Goal: Task Accomplishment & Management: Manage account settings

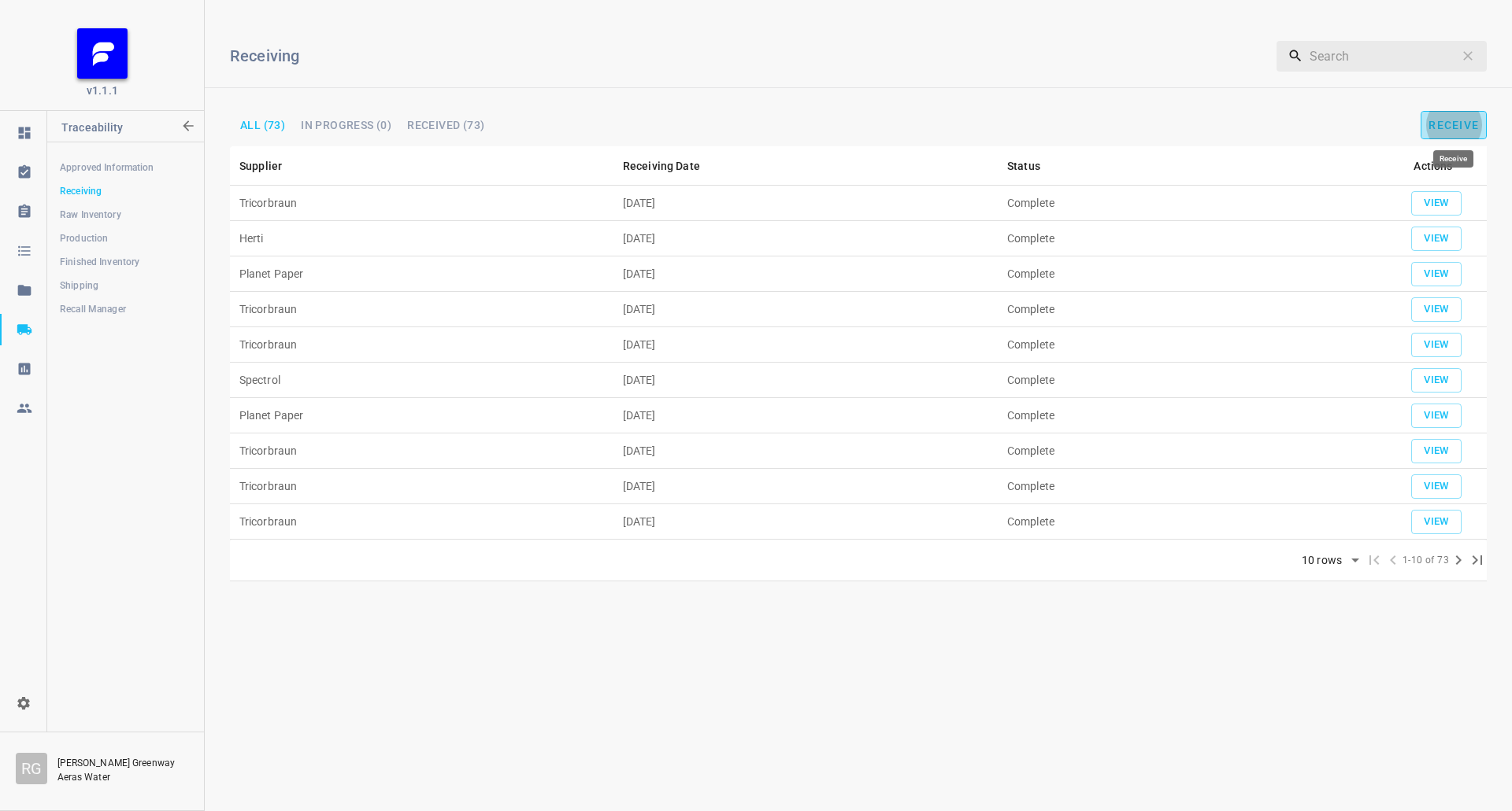
click at [1471, 119] on span "Receive" at bounding box center [1453, 125] width 51 height 12
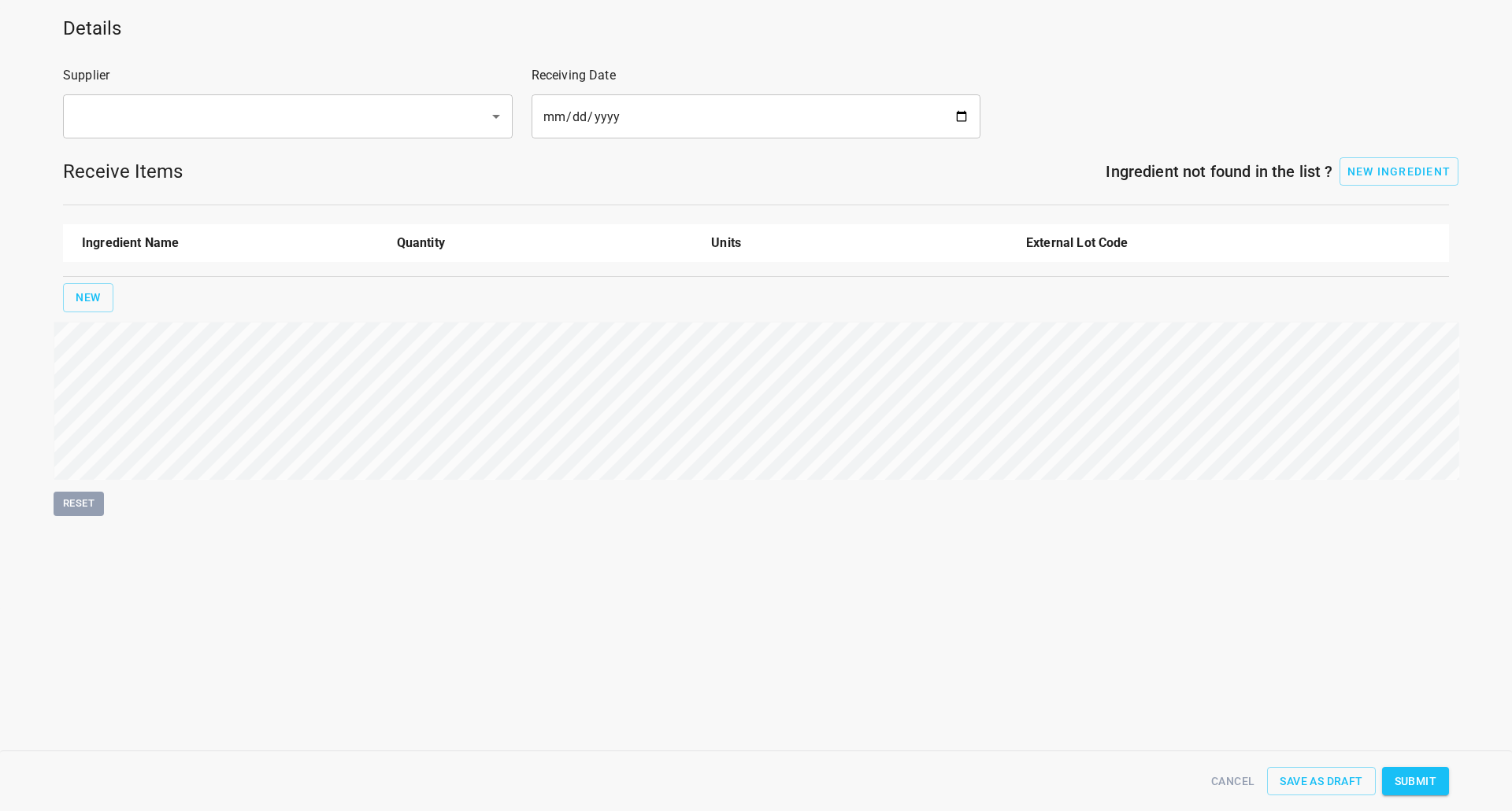
click at [182, 133] on div "​" at bounding box center [287, 116] width 450 height 44
click at [207, 126] on input "text" at bounding box center [266, 117] width 392 height 30
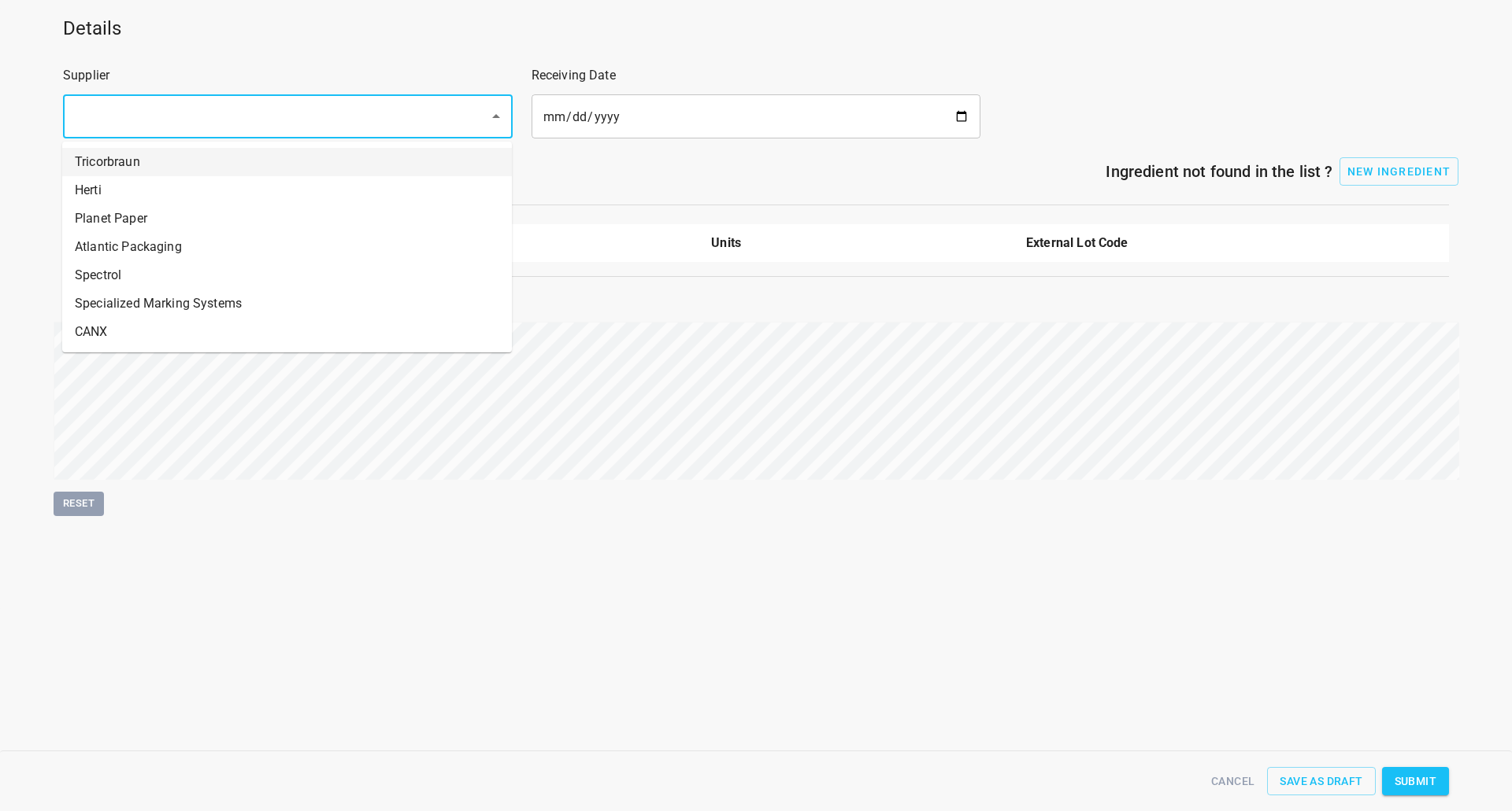
click at [156, 161] on li "Tricorbraun" at bounding box center [287, 162] width 450 height 28
type input "Tricorbraun"
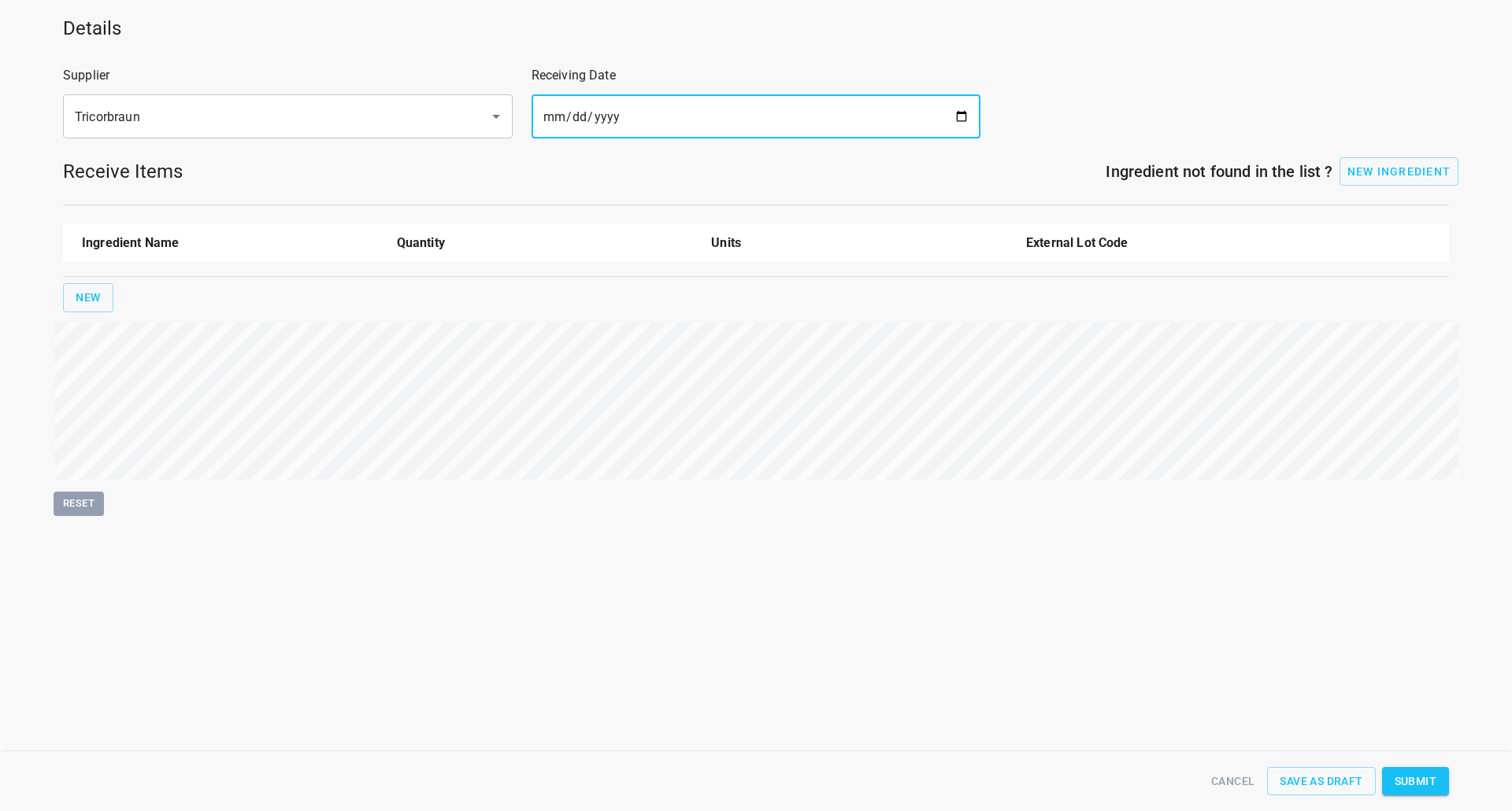
click at [961, 116] on input "date" at bounding box center [756, 116] width 450 height 44
type input "[DATE]"
click at [75, 283] on button "New" at bounding box center [88, 297] width 51 height 29
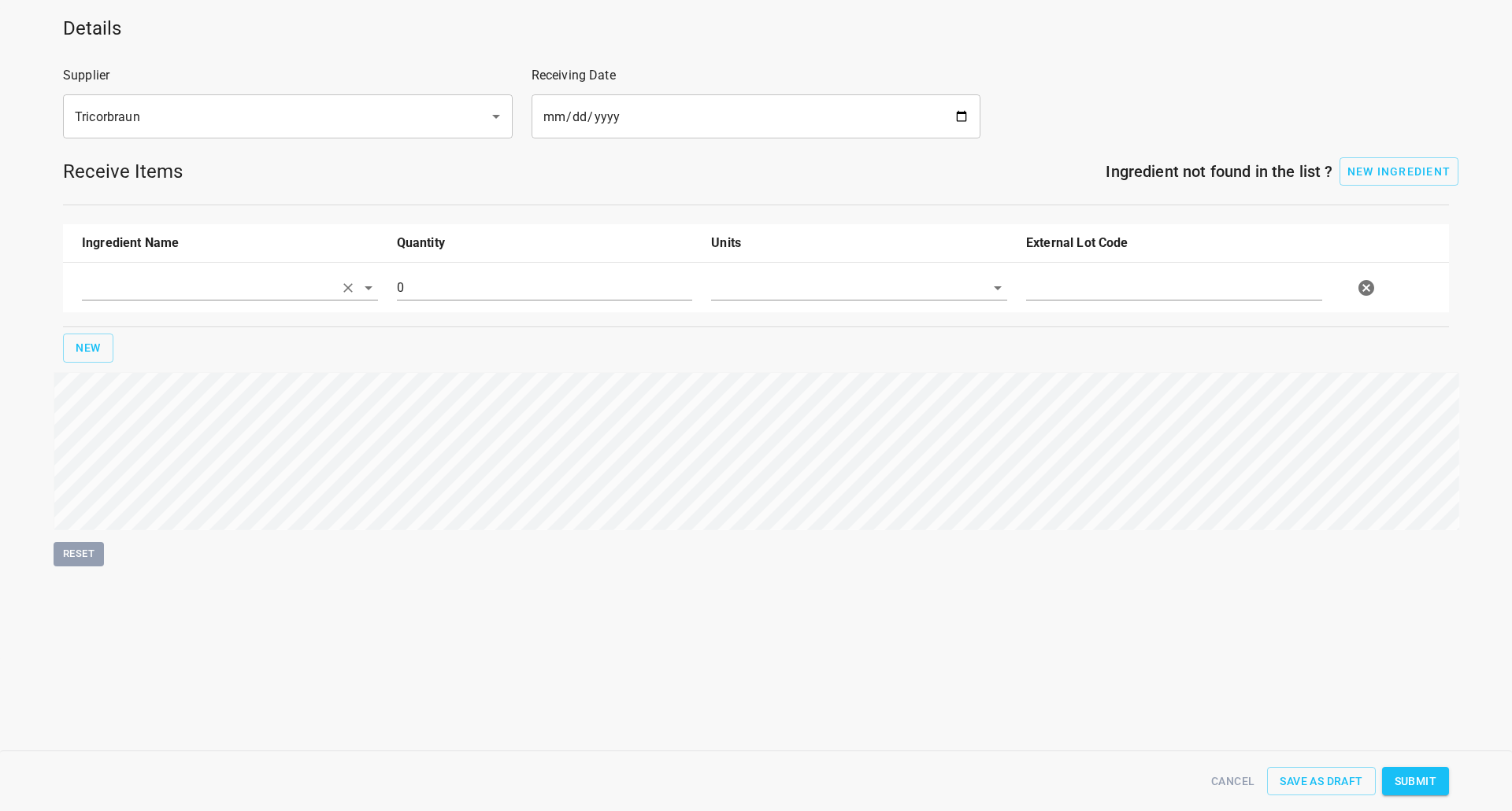
click at [117, 282] on input "text" at bounding box center [208, 287] width 252 height 24
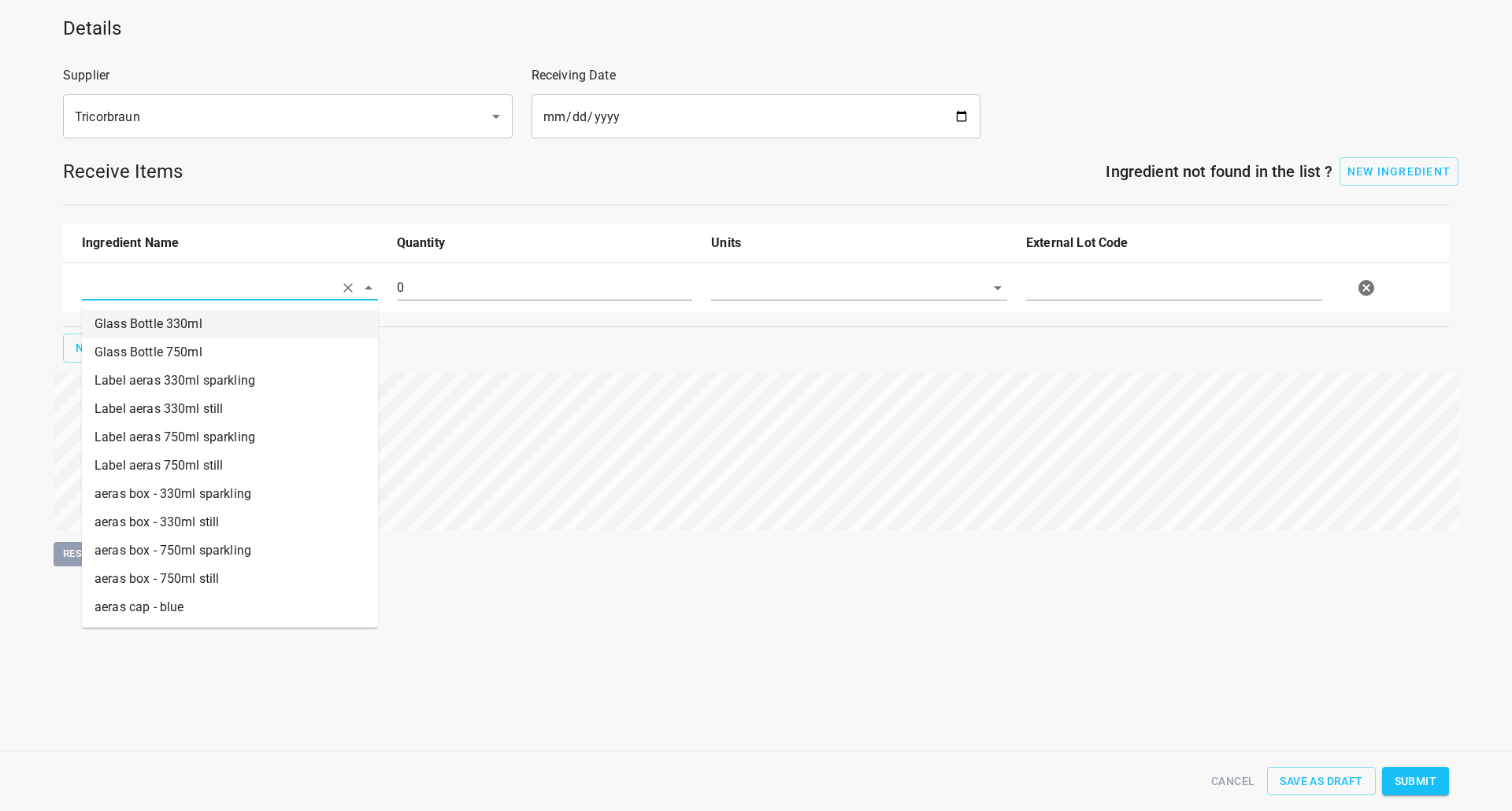
click at [214, 312] on li "Glass Bottle 330ml" at bounding box center [230, 324] width 296 height 28
type input "Glass Bottle 330ml"
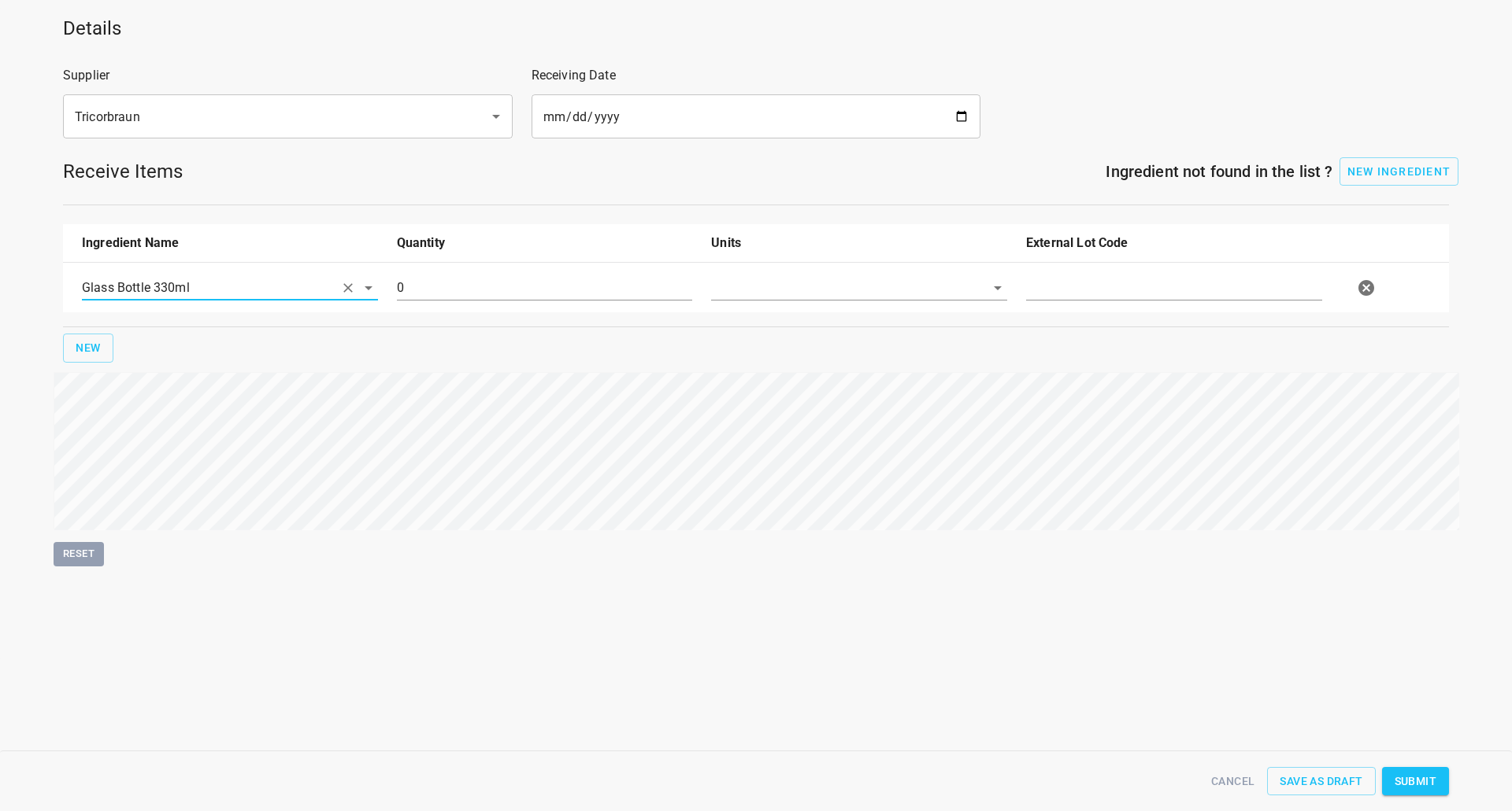
drag, startPoint x: 418, startPoint y: 289, endPoint x: 344, endPoint y: 251, distance: 83.2
click at [297, 297] on div "Glass Bottle 330ml 0" at bounding box center [758, 288] width 1373 height 70
type input "100128"
click at [844, 287] on input "text" at bounding box center [837, 287] width 252 height 24
drag, startPoint x: 841, startPoint y: 313, endPoint x: 898, endPoint y: 307, distance: 57.3
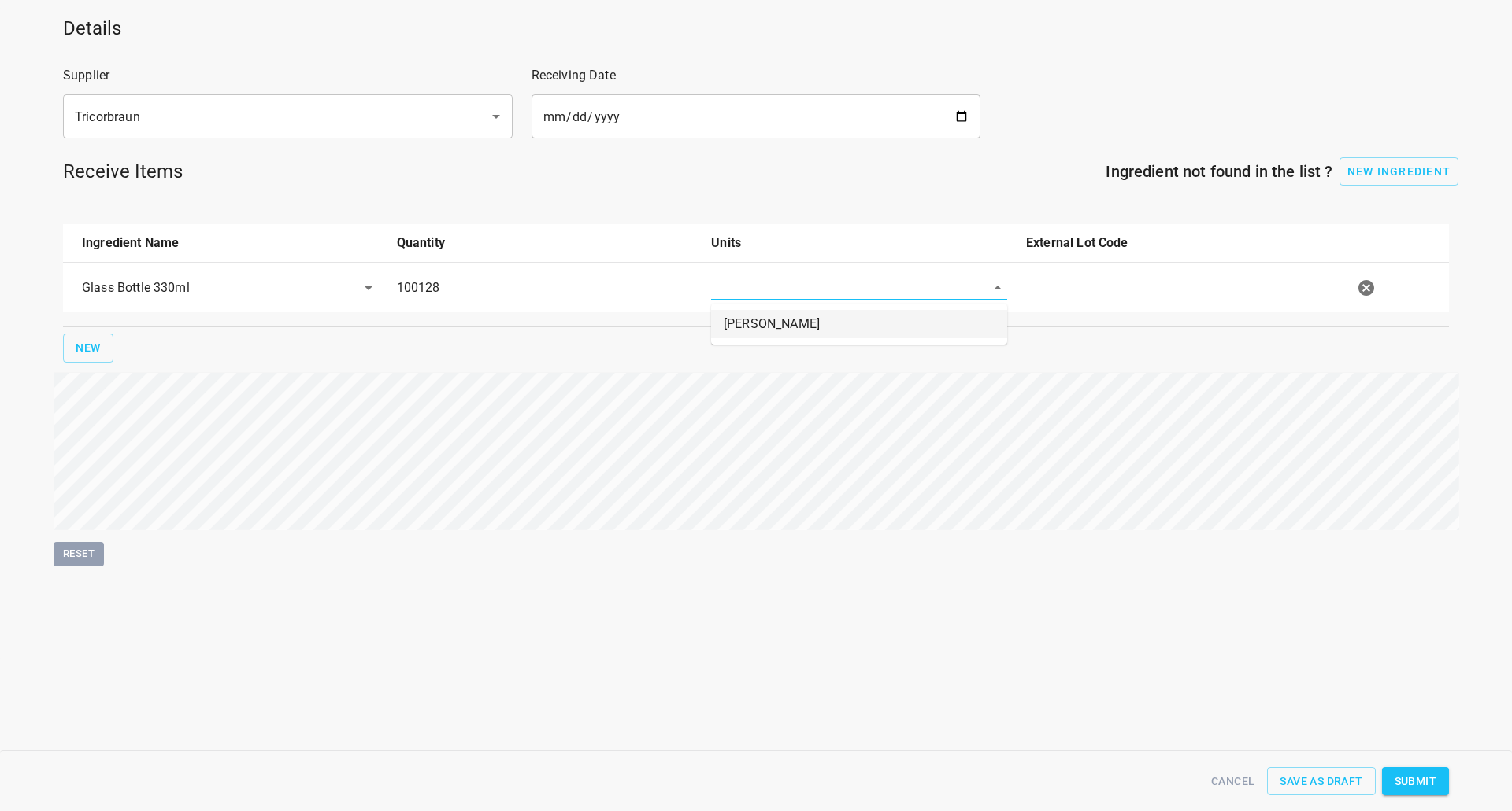
click at [841, 315] on li "[PERSON_NAME]" at bounding box center [860, 324] width 296 height 28
type input "[PERSON_NAME]"
click at [1120, 300] on div at bounding box center [1174, 294] width 315 height 56
click at [1120, 291] on input "text" at bounding box center [1174, 288] width 296 height 25
type input "2508-18-PC40070357/58"
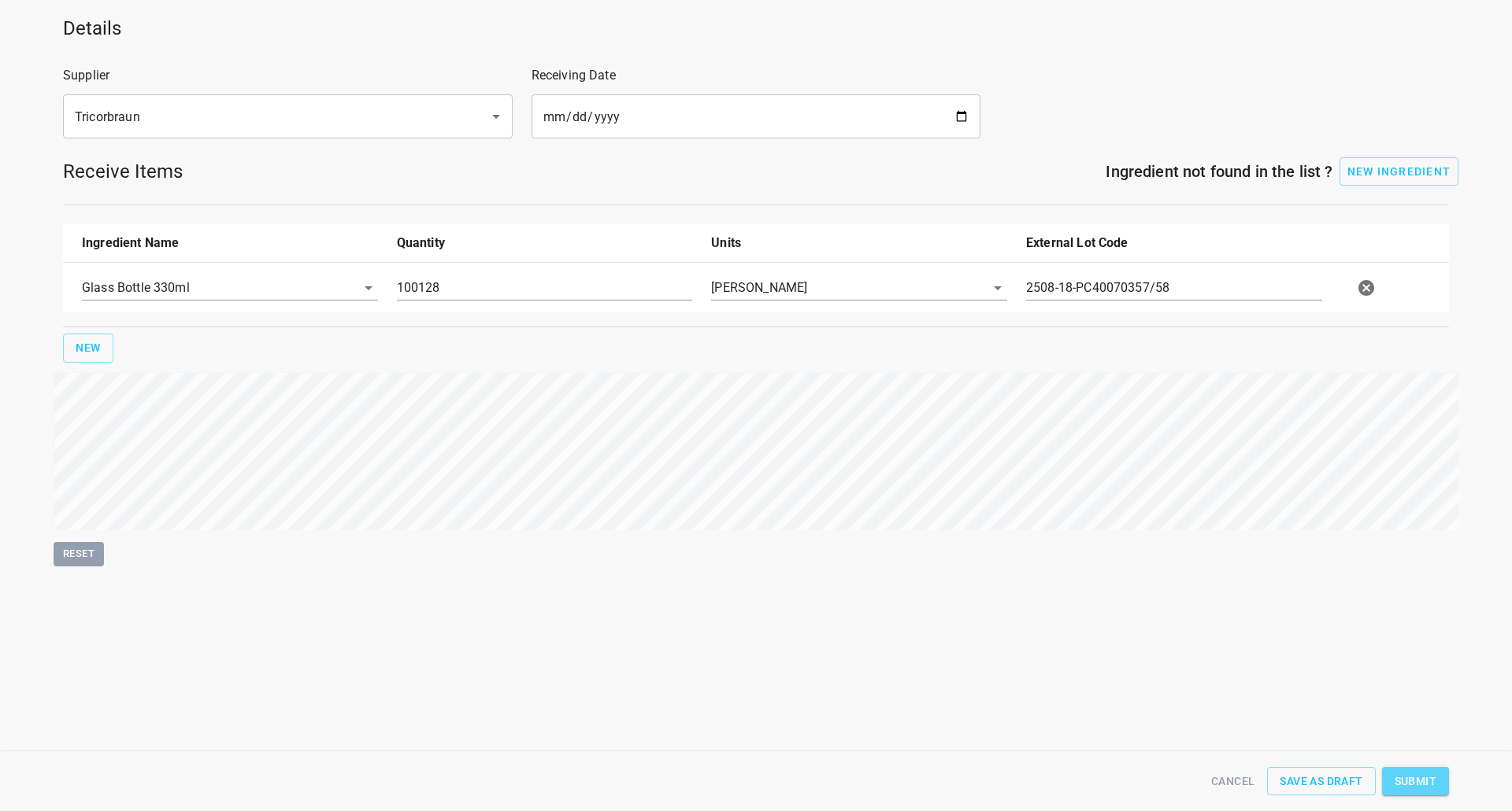
click at [1413, 780] on span "Submit" at bounding box center [1415, 782] width 41 height 20
type input "100128.000000000000000"
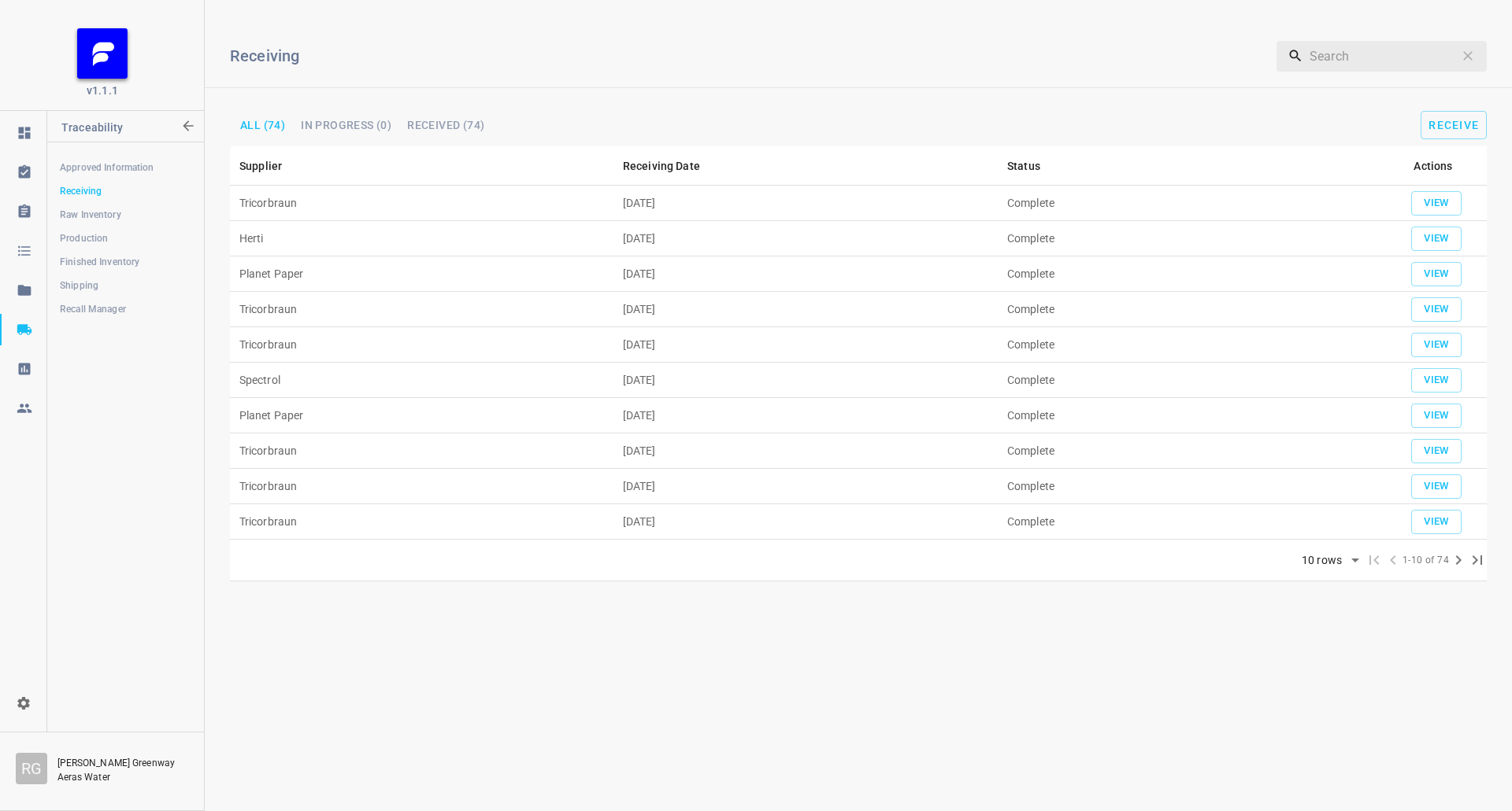
click at [97, 286] on span "Shipping" at bounding box center [125, 286] width 131 height 16
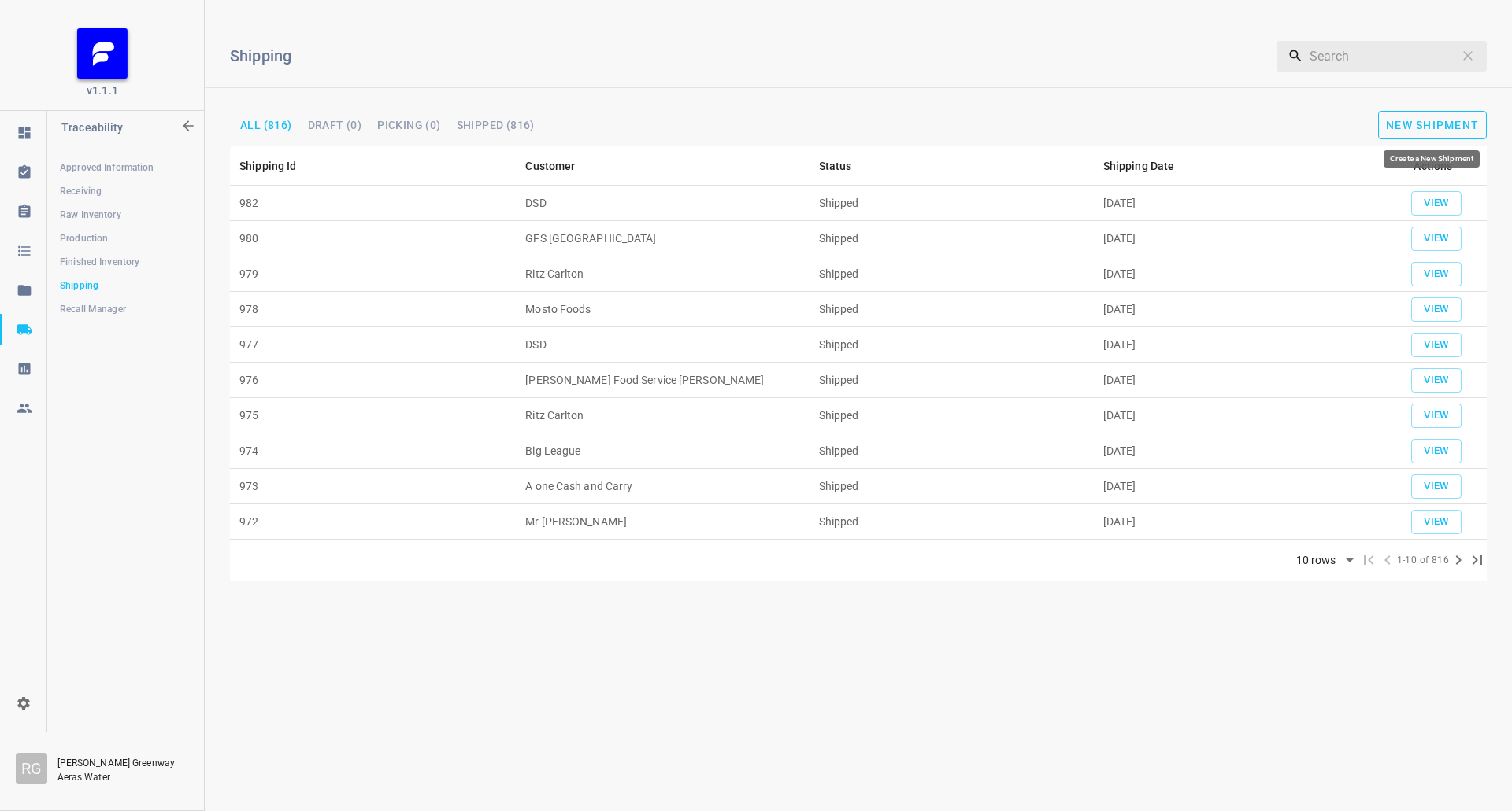
click at [1446, 121] on span "New Shipment" at bounding box center [1433, 125] width 93 height 12
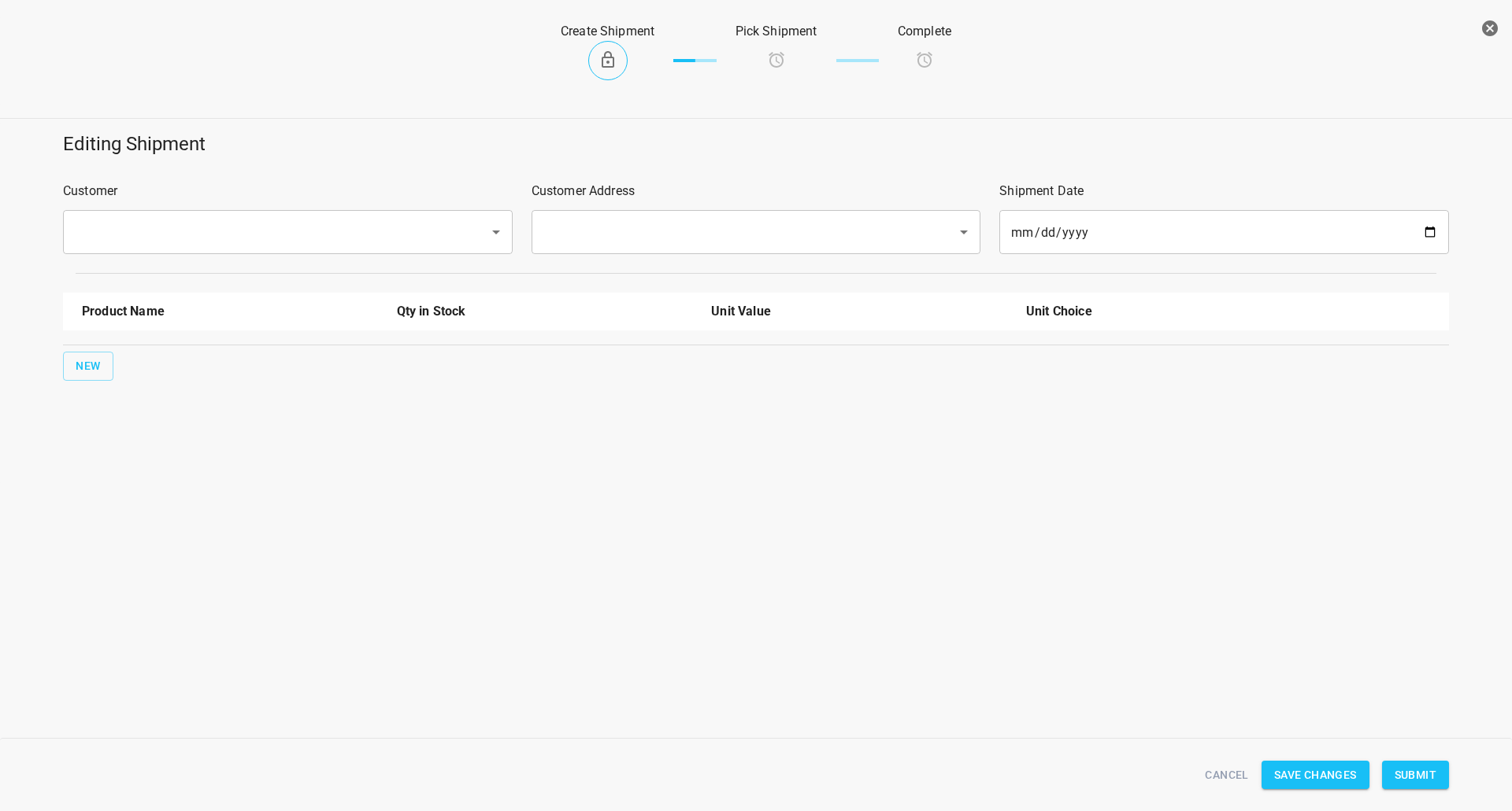
click at [256, 234] on input "text" at bounding box center [266, 232] width 392 height 30
click at [117, 239] on input "text" at bounding box center [266, 232] width 392 height 30
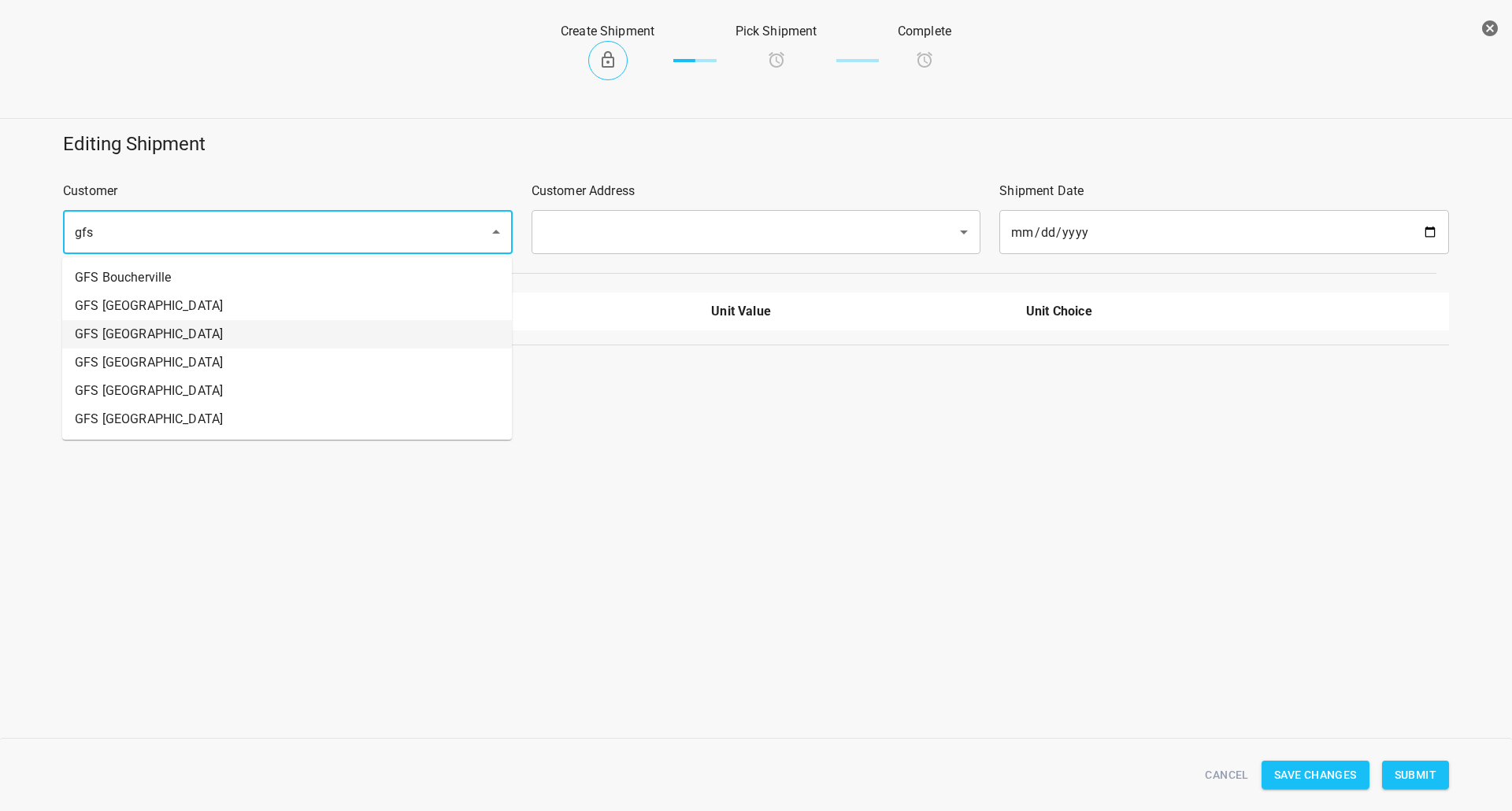
drag, startPoint x: 145, startPoint y: 334, endPoint x: 292, endPoint y: 261, distance: 164.1
click at [146, 335] on li "GFS [GEOGRAPHIC_DATA]" at bounding box center [287, 334] width 450 height 28
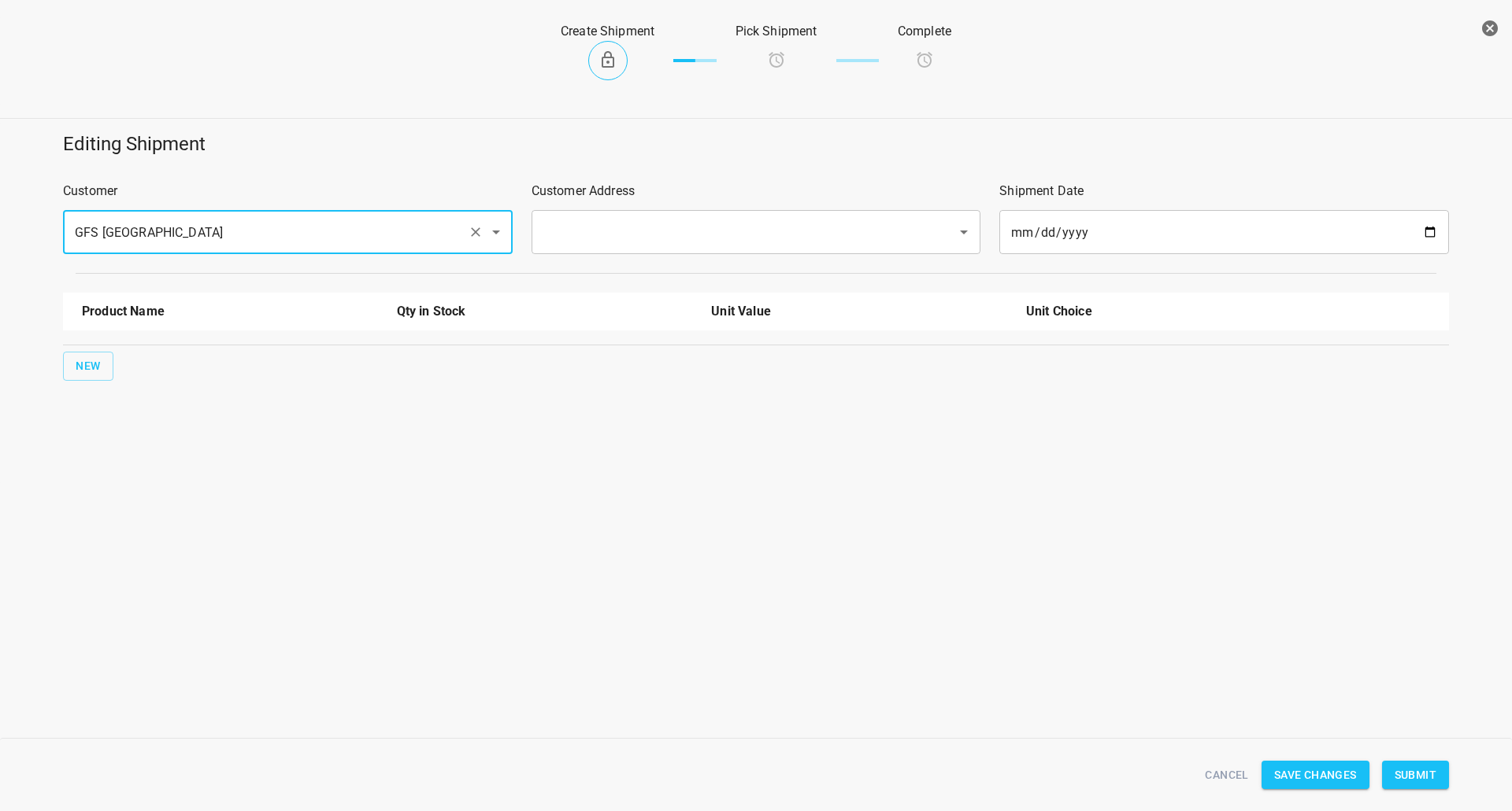
type input "GFS [GEOGRAPHIC_DATA]"
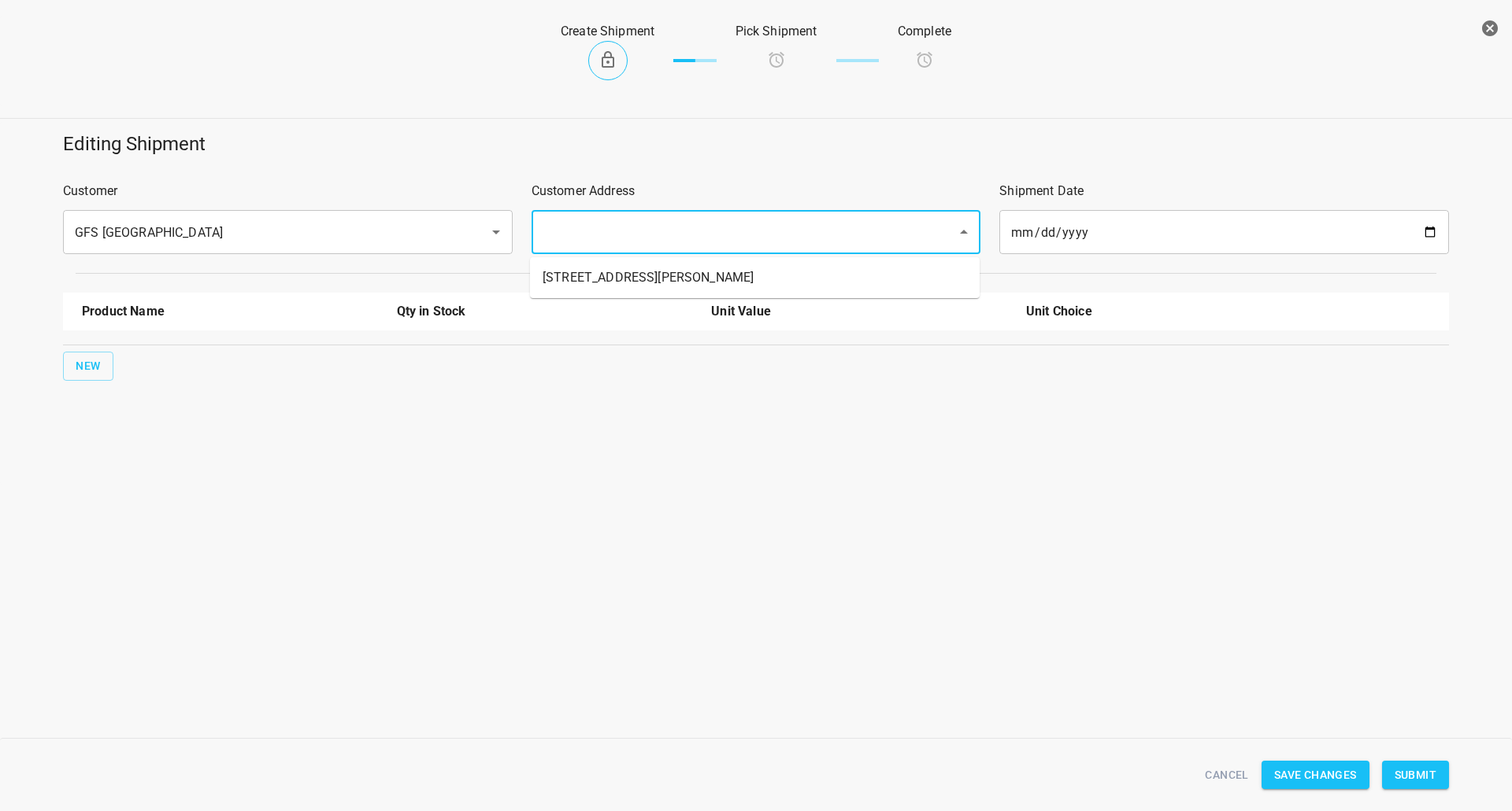
click at [631, 231] on input "text" at bounding box center [734, 232] width 392 height 30
click at [609, 265] on li "[STREET_ADDRESS][PERSON_NAME]" at bounding box center [754, 278] width 450 height 28
type input "[STREET_ADDRESS][PERSON_NAME]"
click at [84, 367] on span "New" at bounding box center [88, 367] width 25 height 20
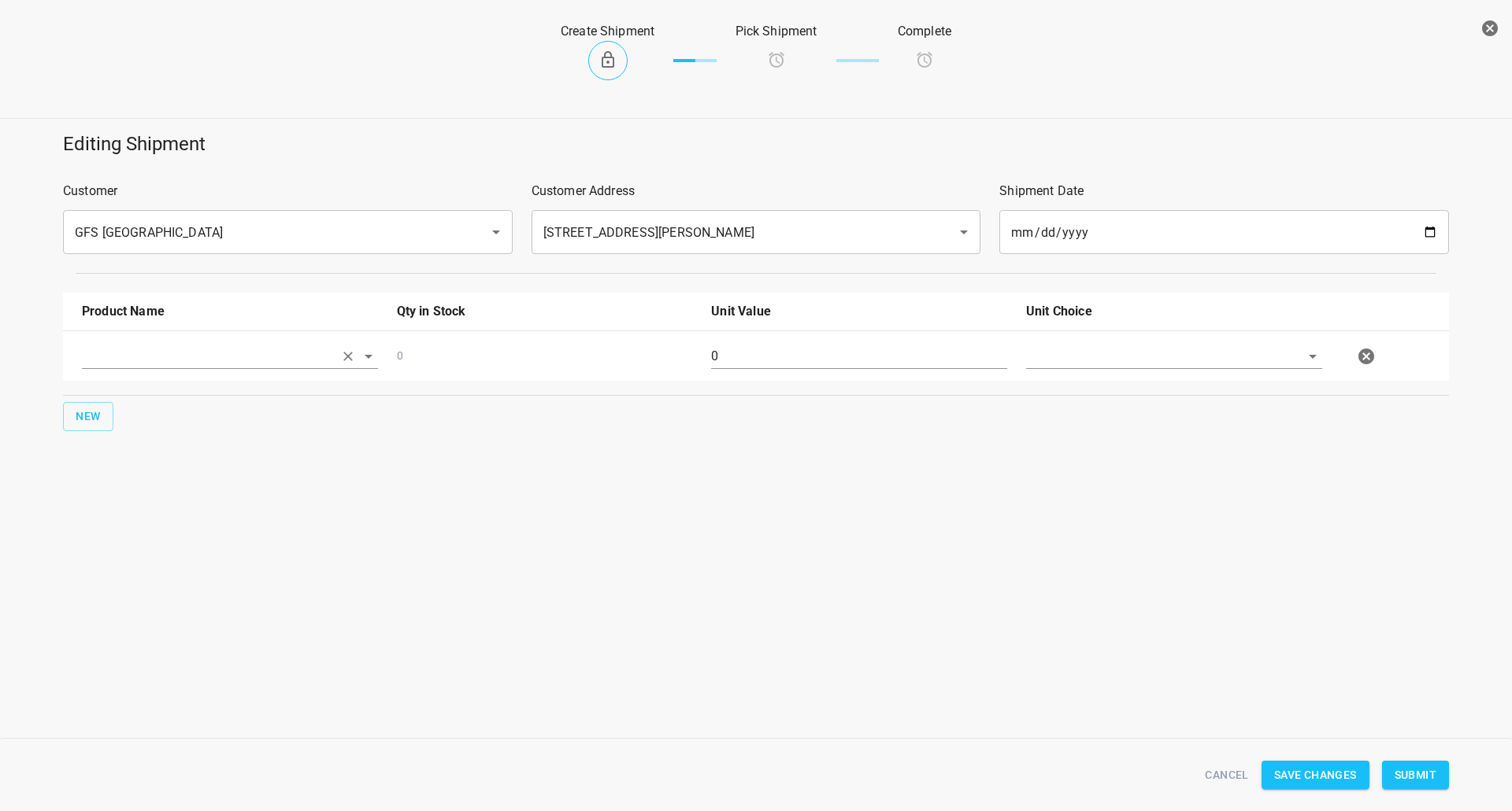
click at [111, 362] on input "text" at bounding box center [208, 356] width 252 height 24
click at [190, 420] on li "330ml Still" at bounding box center [230, 421] width 296 height 28
type input "330ml Still"
click at [104, 410] on button "New" at bounding box center [88, 416] width 51 height 29
click at [187, 409] on input "text" at bounding box center [208, 406] width 252 height 24
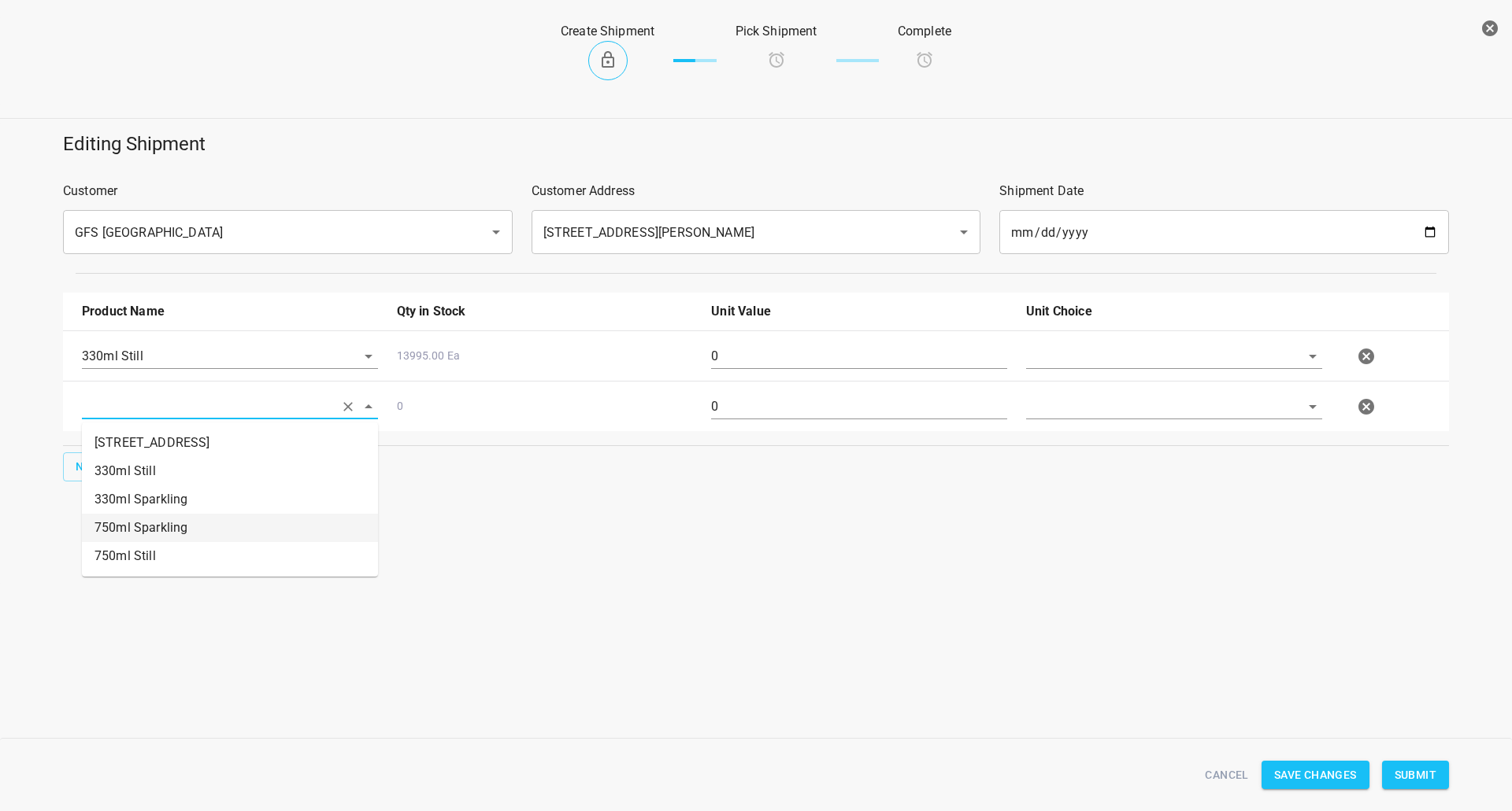
click at [669, 572] on div "Editing Shipment Customer GFS Vancouver ​ Customer Address [STREET_ADDRESS][PER…" at bounding box center [756, 353] width 1512 height 463
click at [1370, 403] on icon "button" at bounding box center [1365, 406] width 16 height 16
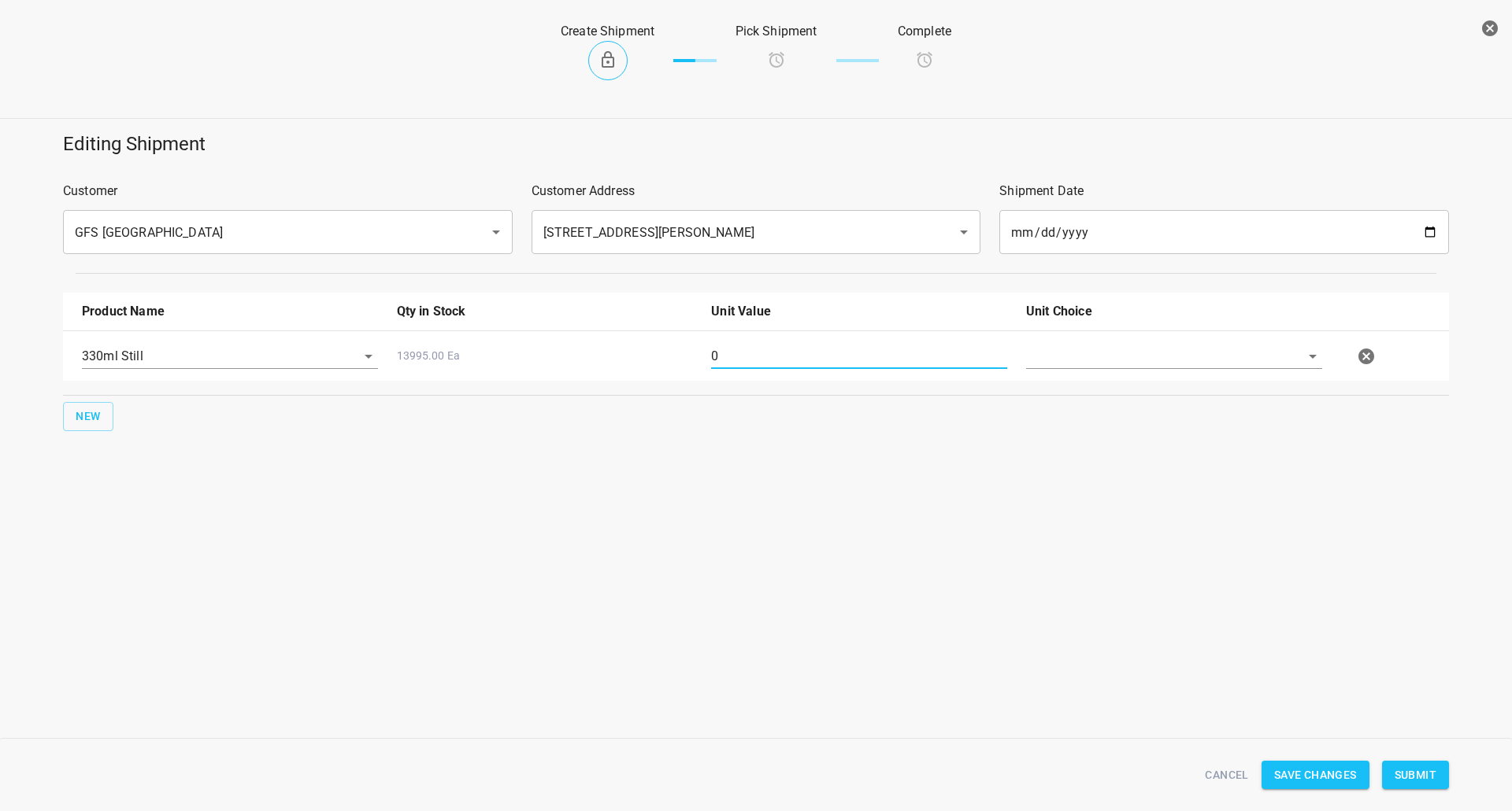
click at [753, 354] on input "0" at bounding box center [860, 357] width 296 height 25
click at [756, 354] on input "0" at bounding box center [860, 357] width 296 height 25
type input "378"
click at [1093, 352] on input "text" at bounding box center [1152, 356] width 252 height 24
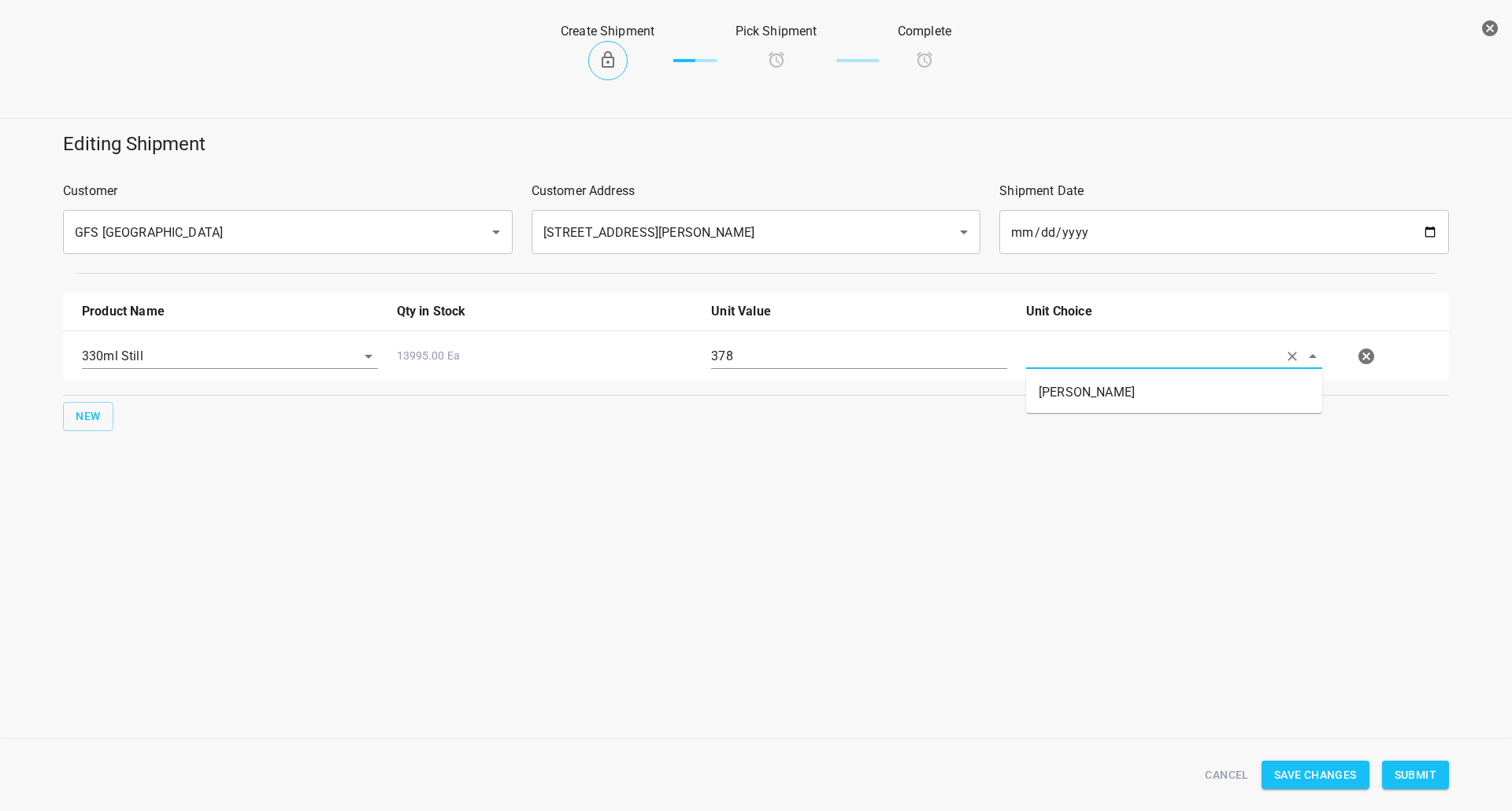
click at [1087, 390] on li "[PERSON_NAME]" at bounding box center [1174, 392] width 296 height 28
type input "[PERSON_NAME]"
click at [1090, 466] on div "Editing Shipment Customer GFS Vancouver ​ Customer Address [STREET_ADDRESS][PER…" at bounding box center [756, 328] width 1512 height 413
click at [1414, 780] on span "Submit" at bounding box center [1415, 775] width 41 height 20
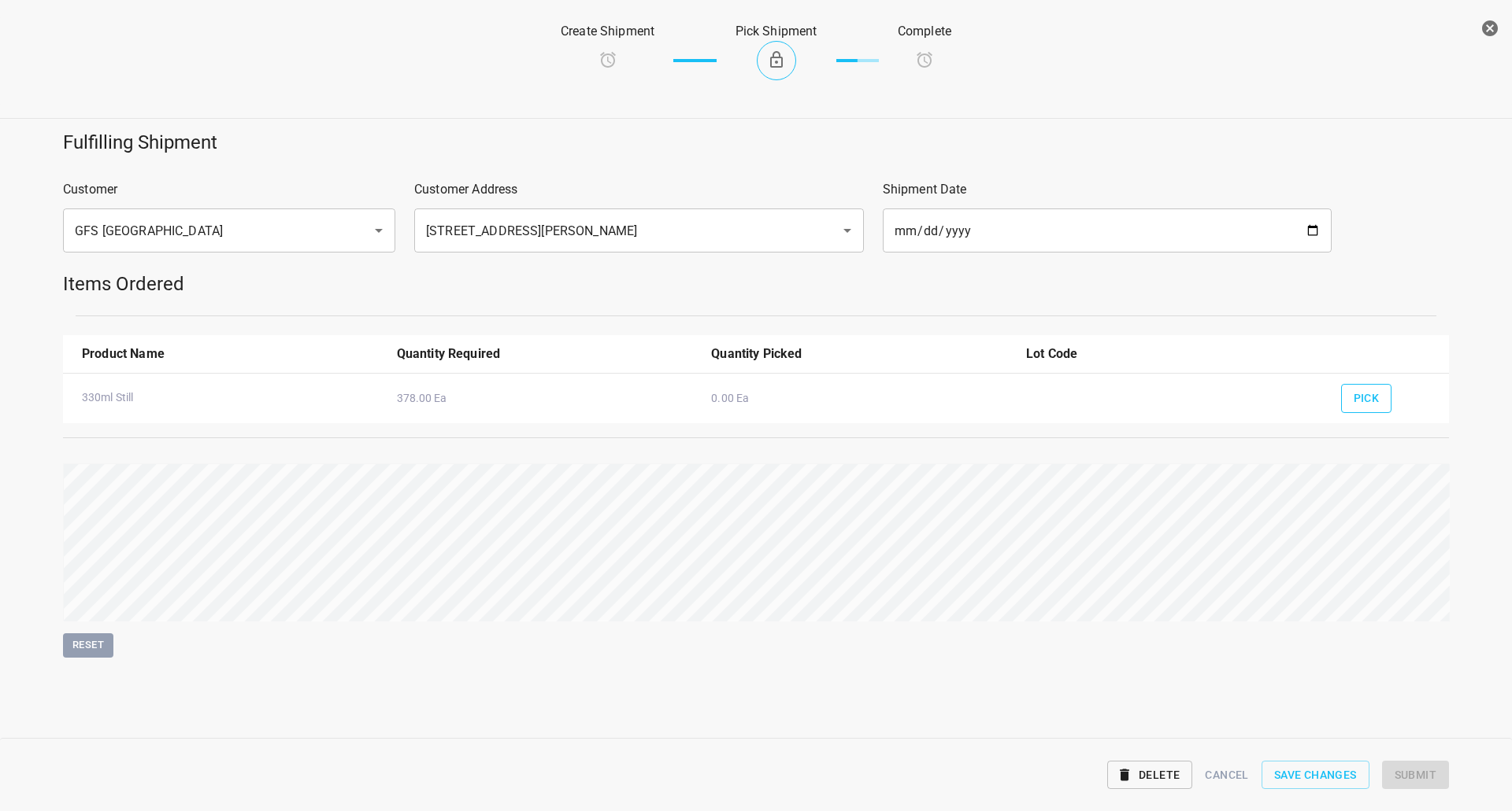
click at [1373, 399] on span "Pick" at bounding box center [1366, 399] width 26 height 20
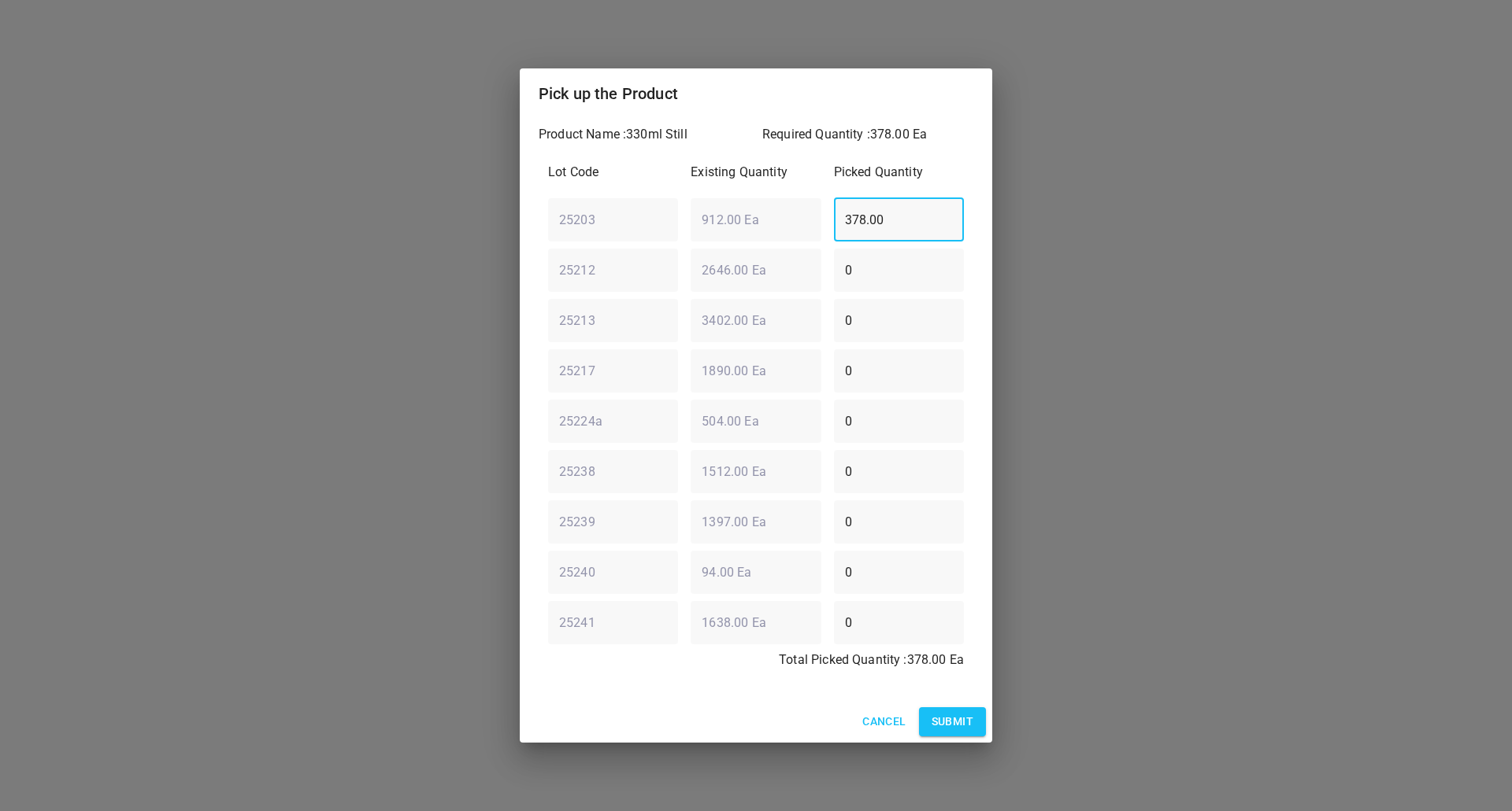
click at [712, 225] on div "25203 ​ 912.00 Ea ​ 378.00 ​" at bounding box center [755, 219] width 428 height 56
type input "0"
click at [637, 317] on div "Lot Code Existing Quantity Picked Quantity 25203 ​ 912.00 Ea ​ 0 ​ 25212 ​ 2646…" at bounding box center [755, 420] width 435 height 535
type input "378"
click at [955, 715] on span "Submit" at bounding box center [952, 722] width 41 height 20
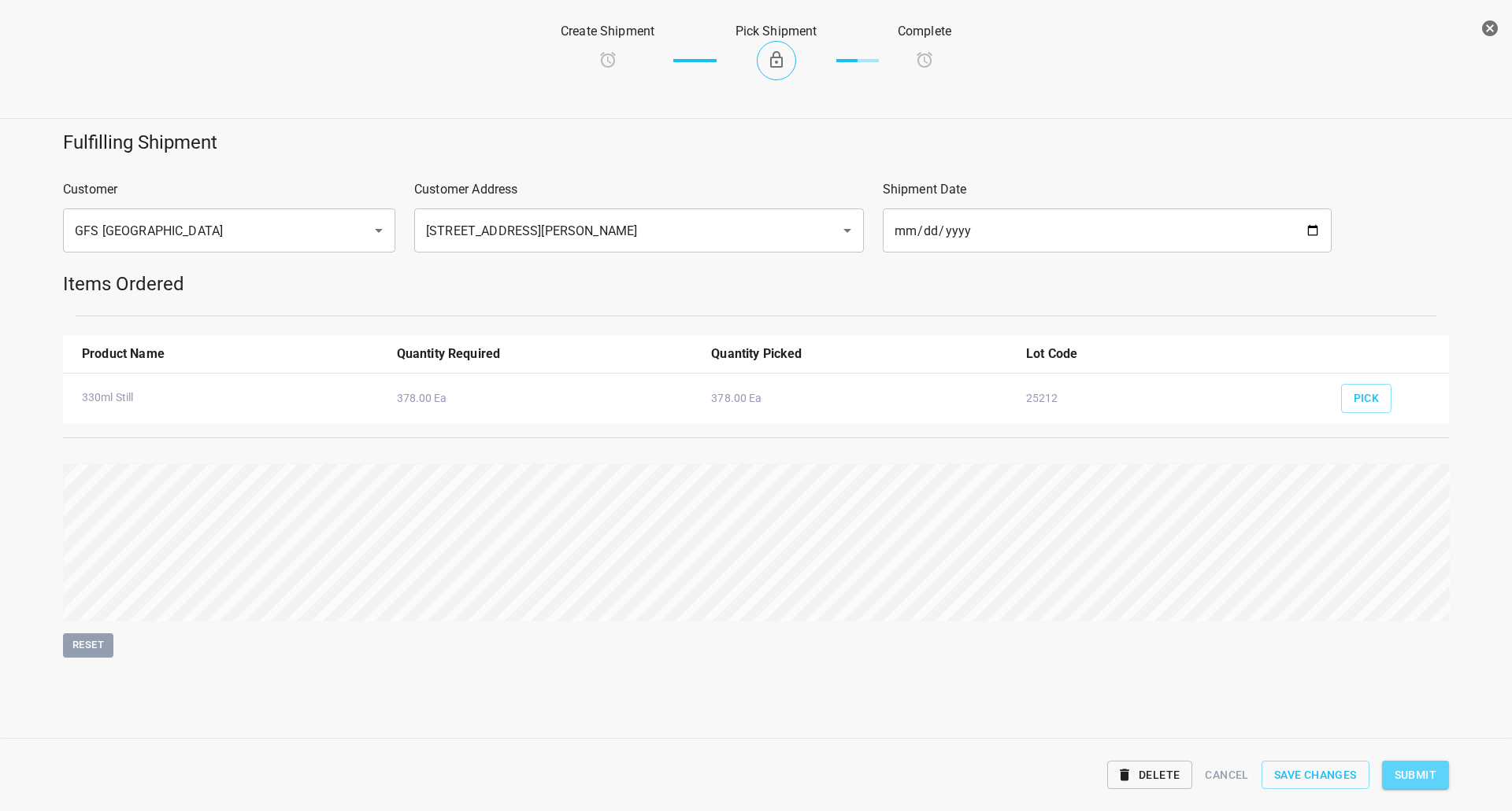
click at [1419, 770] on span "Submit" at bounding box center [1415, 775] width 41 height 20
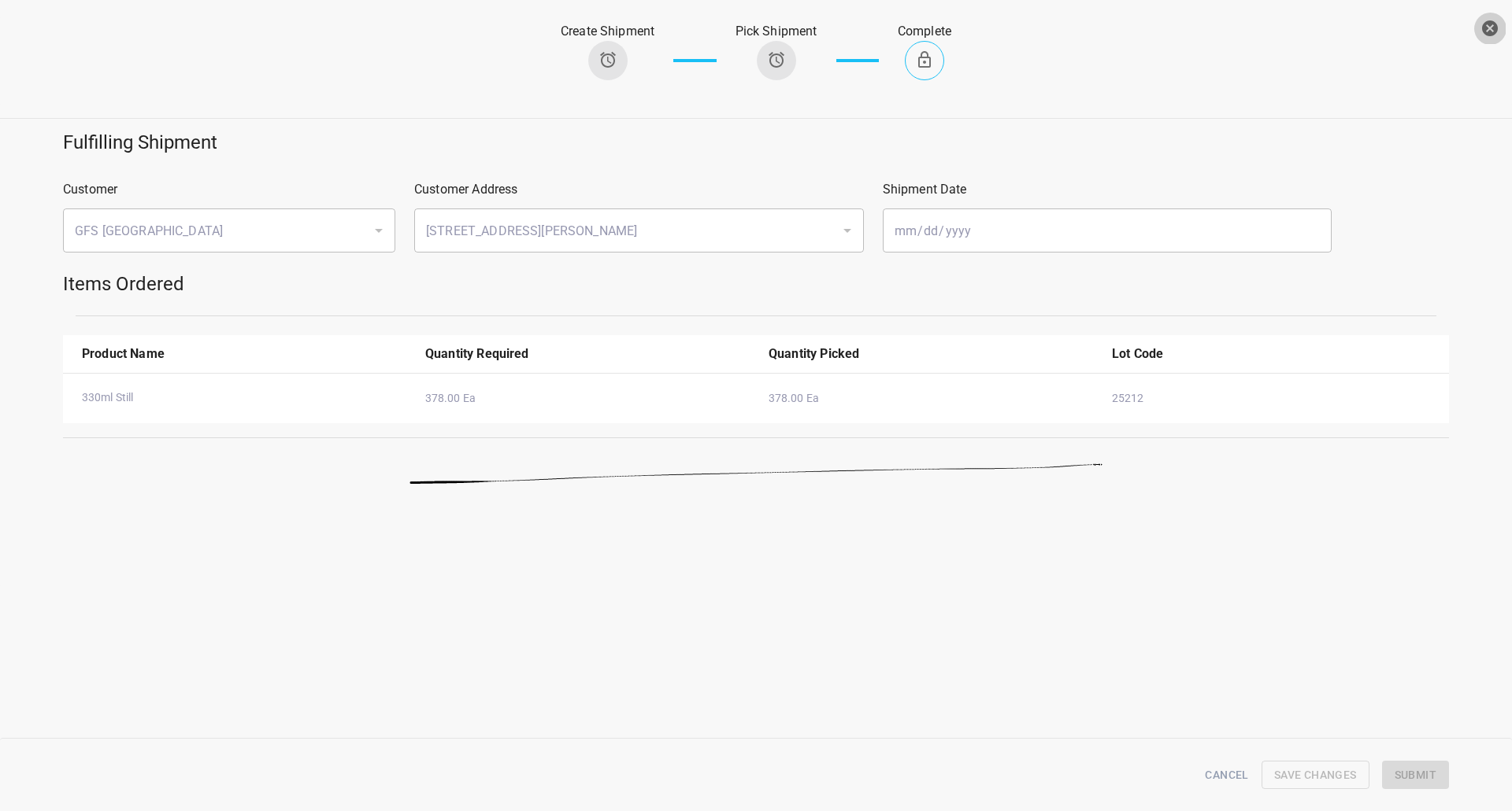
click at [1494, 30] on icon "button" at bounding box center [1490, 28] width 16 height 16
